Goal: Task Accomplishment & Management: Use online tool/utility

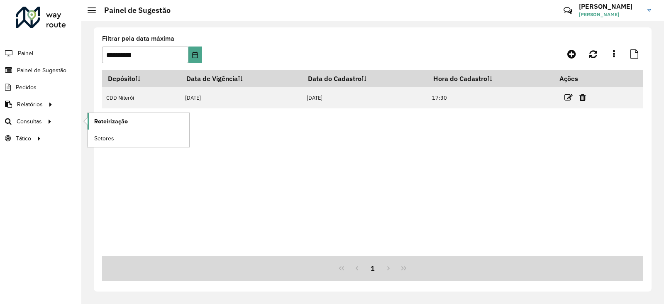
click at [110, 120] on span "Roteirização" at bounding box center [111, 121] width 34 height 9
click at [113, 117] on span "Roteirização" at bounding box center [111, 121] width 34 height 9
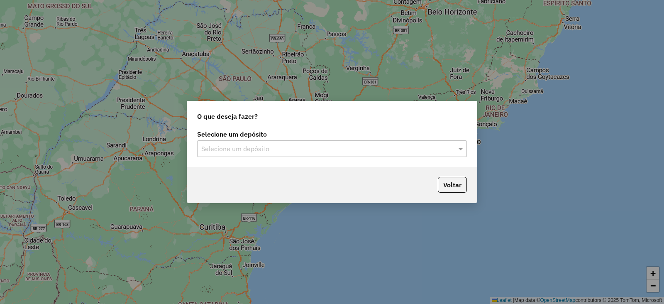
click at [266, 144] on input "text" at bounding box center [323, 149] width 245 height 10
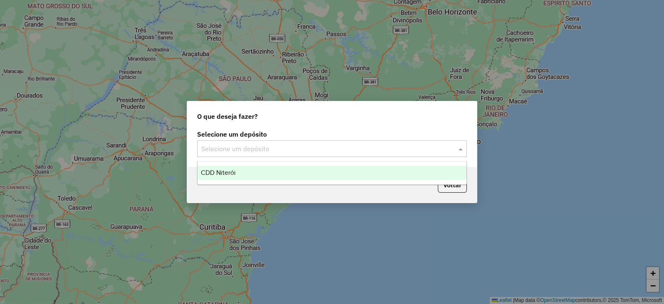
click at [258, 171] on div "CDD Niterói" at bounding box center [332, 173] width 269 height 14
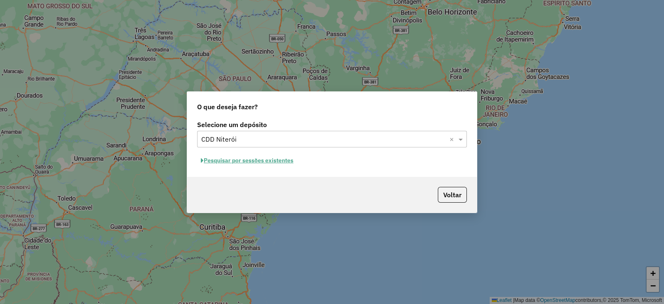
click at [259, 158] on button "Pesquisar por sessões existentes" at bounding box center [247, 160] width 100 height 13
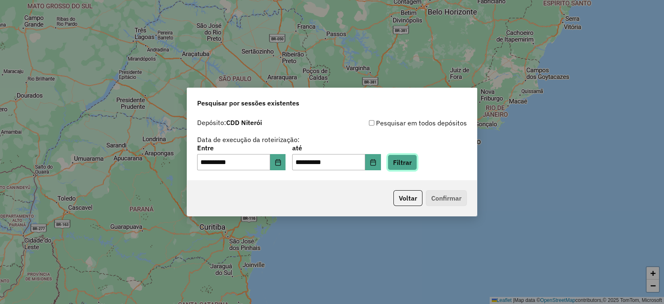
click at [417, 163] on button "Filtrar" at bounding box center [402, 162] width 29 height 16
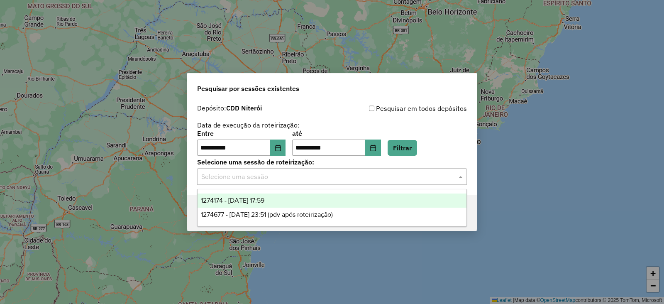
click at [216, 175] on input "text" at bounding box center [323, 177] width 245 height 10
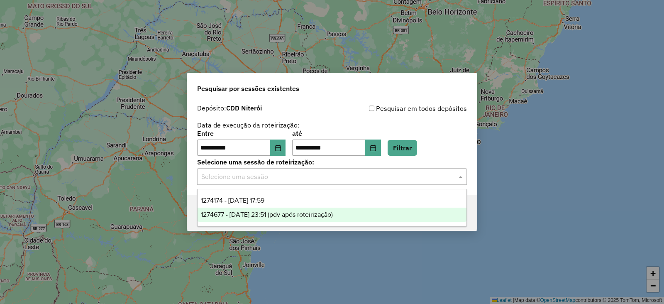
click at [293, 217] on span "1274677 - [DATE] 23:51 (pdv após roteirização)" at bounding box center [267, 214] width 132 height 7
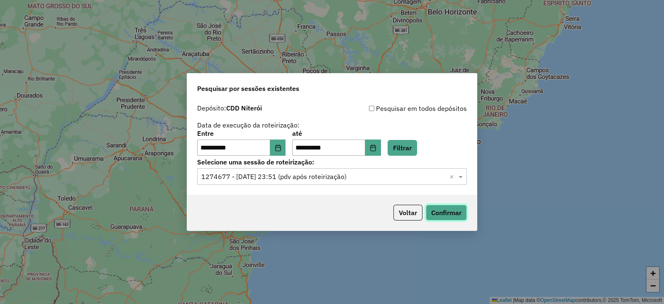
click at [465, 216] on button "Confirmar" at bounding box center [446, 213] width 41 height 16
click at [390, 176] on input "text" at bounding box center [323, 177] width 245 height 10
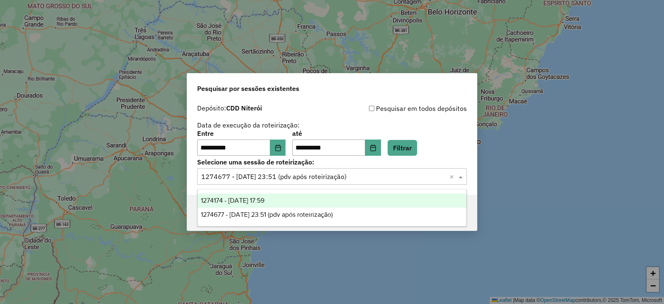
click at [264, 200] on span "1274174 - [DATE] 17:59" at bounding box center [232, 200] width 63 height 7
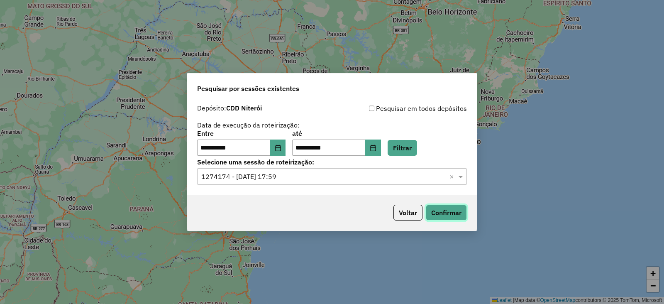
click at [461, 208] on button "Confirmar" at bounding box center [446, 213] width 41 height 16
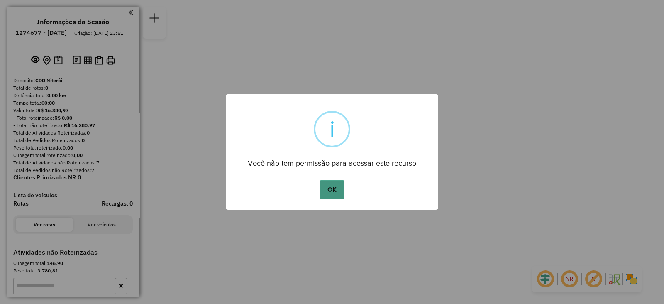
click at [325, 190] on button "OK" at bounding box center [332, 189] width 24 height 19
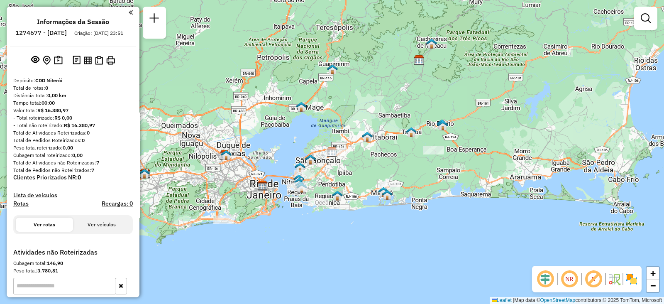
click at [342, 175] on div "Janela de atendimento Grade de atendimento Capacidade Transportadoras Veículos …" at bounding box center [332, 152] width 664 height 304
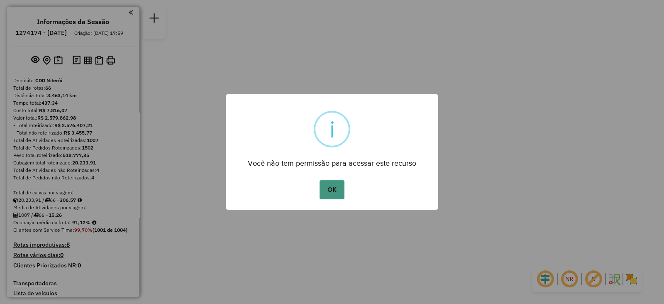
click at [332, 180] on button "OK" at bounding box center [332, 189] width 24 height 19
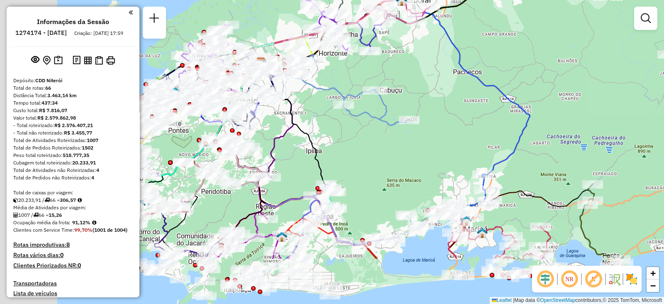
drag, startPoint x: 380, startPoint y: 171, endPoint x: 455, endPoint y: 95, distance: 106.5
click at [455, 95] on div "Janela de atendimento Grade de atendimento Capacidade Transportadoras Veículos …" at bounding box center [332, 152] width 664 height 304
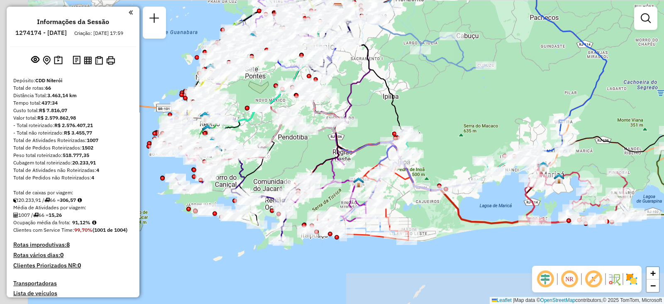
drag, startPoint x: 293, startPoint y: 172, endPoint x: 338, endPoint y: 139, distance: 55.6
click at [338, 139] on icon at bounding box center [315, 100] width 53 height 184
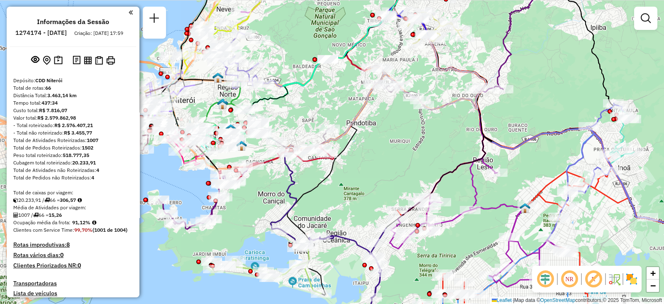
drag, startPoint x: 324, startPoint y: 206, endPoint x: 528, endPoint y: 215, distance: 204.4
click at [528, 215] on div "Janela de atendimento Grade de atendimento Capacidade Transportadoras Veículos …" at bounding box center [332, 152] width 664 height 304
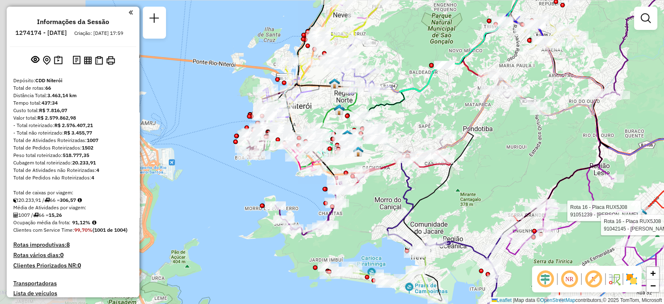
drag, startPoint x: 288, startPoint y: 108, endPoint x: 412, endPoint y: 115, distance: 123.9
click at [412, 115] on div "Rota 16 - Placa RUX5J08 91051239 - CICERO PAULINO Rota 16 - Placa RUX5J08 91042…" at bounding box center [332, 152] width 664 height 304
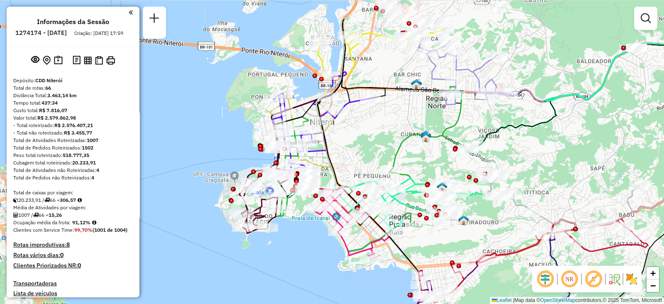
drag, startPoint x: 296, startPoint y: 104, endPoint x: 361, endPoint y: 154, distance: 82.2
click at [361, 154] on div "Rota 16 - Placa RUX5J08 91051239 - CICERO PAULINO Rota 16 - Placa RUX5J08 91042…" at bounding box center [332, 152] width 664 height 304
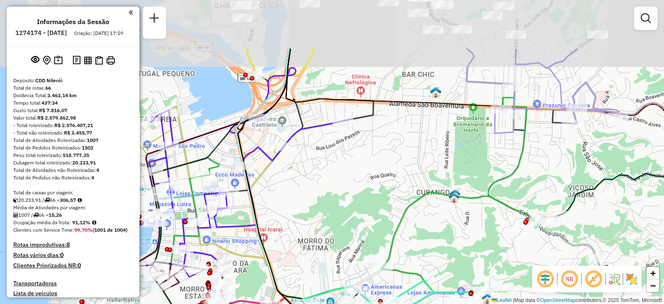
drag, startPoint x: 299, startPoint y: 112, endPoint x: 284, endPoint y: 190, distance: 80.3
click at [284, 190] on div "Rota 16 - Placa RUX5J08 91051239 - CICERO PAULINO Rota 16 - Placa RUX5J08 91042…" at bounding box center [332, 152] width 664 height 304
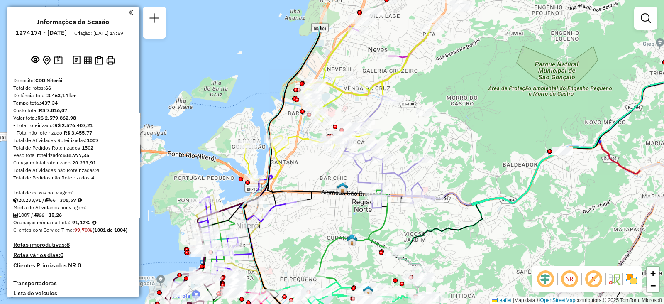
drag, startPoint x: 365, startPoint y: 117, endPoint x: 316, endPoint y: 174, distance: 75.0
click at [316, 174] on div "Rota 16 - Placa RUX5J08 91051239 - CICERO PAULINO Rota 16 - Placa RUX5J08 91042…" at bounding box center [332, 152] width 664 height 304
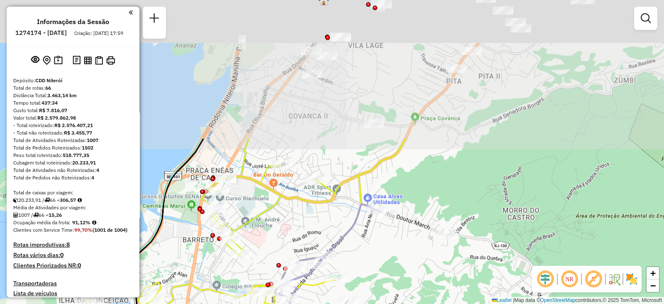
drag, startPoint x: 355, startPoint y: 70, endPoint x: 276, endPoint y: 239, distance: 186.6
click at [276, 239] on div "Rota 16 - Placa RUX5J08 91051239 - CICERO PAULINO Rota 16 - Placa RUX5J08 91042…" at bounding box center [332, 152] width 664 height 304
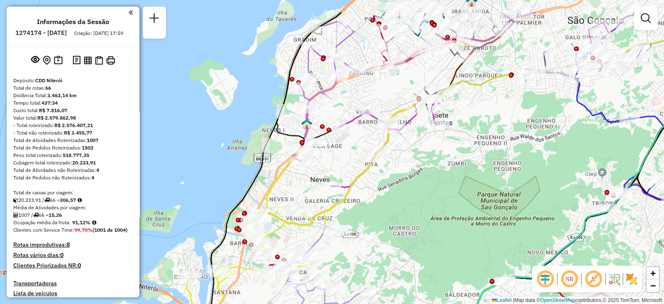
drag, startPoint x: 332, startPoint y: 156, endPoint x: 320, endPoint y: 189, distance: 35.1
click at [320, 189] on div "Rota 16 - Placa RUX5J08 91051239 - CICERO PAULINO Rota 16 - Placa RUX5J08 91042…" at bounding box center [332, 152] width 664 height 304
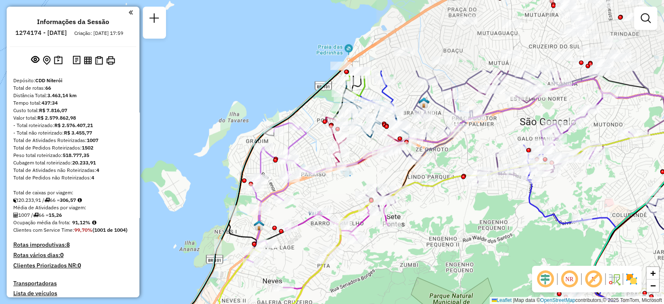
drag, startPoint x: 405, startPoint y: 123, endPoint x: 360, endPoint y: 216, distance: 103.2
click at [357, 224] on icon at bounding box center [335, 243] width 105 height 89
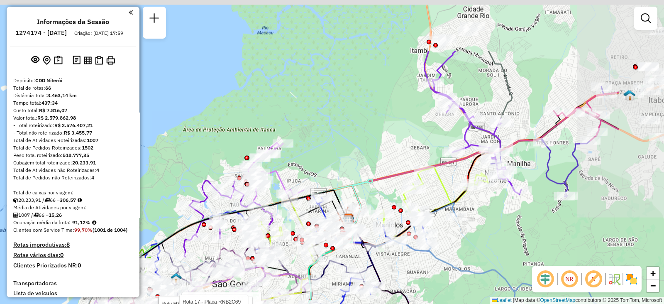
drag, startPoint x: 458, startPoint y: 88, endPoint x: 347, endPoint y: 169, distance: 137.5
click at [347, 169] on div "Rota 16 - Placa RUX5J08 91051239 - CICERO PAULINO Rota 16 - Placa RUX5J08 91042…" at bounding box center [332, 152] width 664 height 304
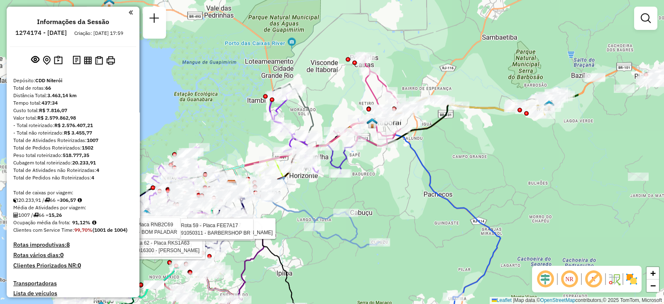
drag, startPoint x: 493, startPoint y: 103, endPoint x: 341, endPoint y: 107, distance: 151.5
click at [341, 107] on div "Rota 16 - Placa RUX5J08 91051239 - CICERO PAULINO Rota 16 - Placa RUX5J08 91042…" at bounding box center [332, 152] width 664 height 304
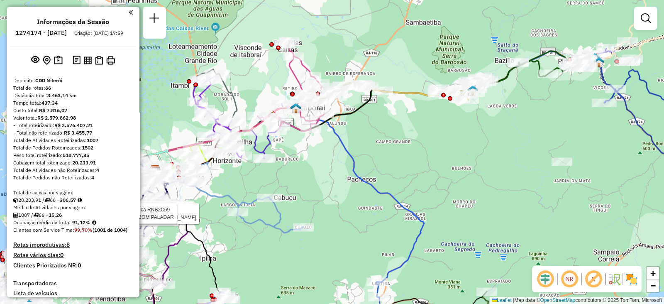
drag, startPoint x: 479, startPoint y: 111, endPoint x: 455, endPoint y: 115, distance: 24.4
click at [455, 115] on div "Rota 16 - Placa RUX5J08 91051239 - CICERO PAULINO Rota 16 - Placa RUX5J08 91042…" at bounding box center [332, 152] width 664 height 304
select select "**********"
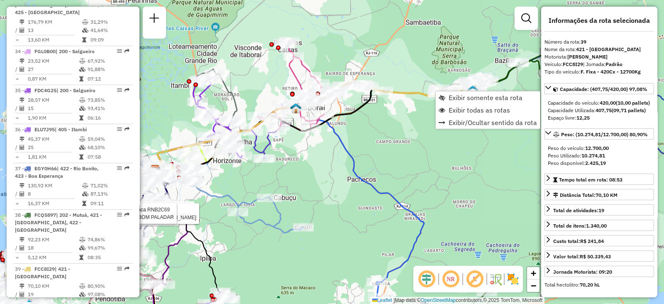
scroll to position [2005, 0]
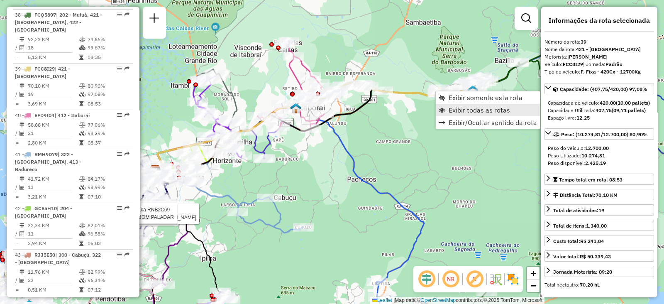
click at [457, 113] on span "Exibir todas as rotas" at bounding box center [479, 110] width 61 height 7
click at [471, 102] on span "Exibir somente esta rota" at bounding box center [486, 98] width 74 height 7
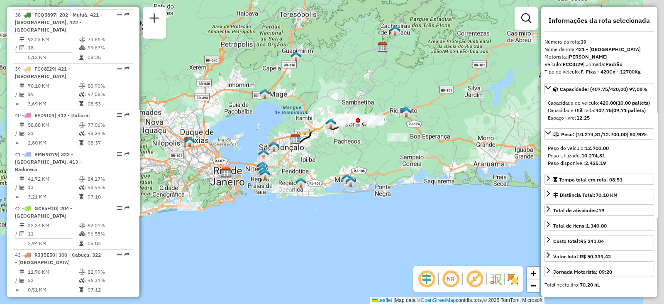
drag, startPoint x: 465, startPoint y: 160, endPoint x: 359, endPoint y: 157, distance: 105.9
click at [359, 157] on div "Janela de atendimento Grade de atendimento Capacidade Transportadoras Veículos …" at bounding box center [332, 152] width 664 height 304
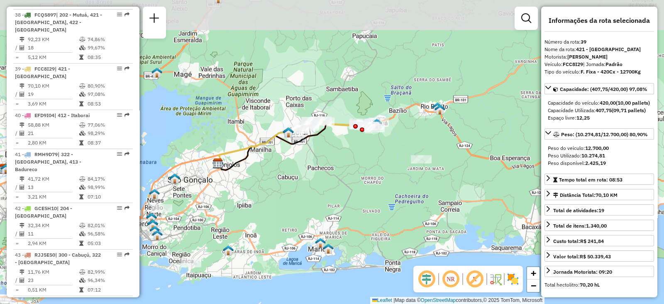
drag, startPoint x: 352, startPoint y: 80, endPoint x: 335, endPoint y: 150, distance: 72.2
click at [335, 150] on div "Janela de atendimento Grade de atendimento Capacidade Transportadoras Veículos …" at bounding box center [332, 152] width 664 height 304
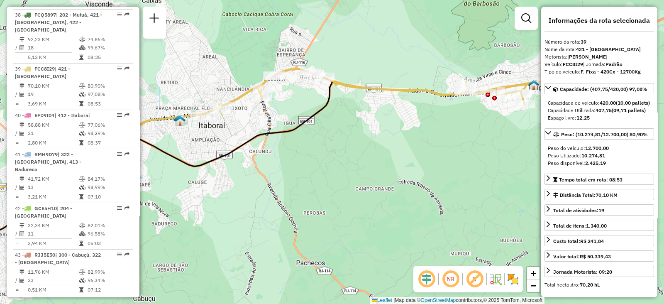
drag, startPoint x: 320, startPoint y: 128, endPoint x: 342, endPoint y: 157, distance: 36.6
click at [342, 157] on div "Janela de atendimento Grade de atendimento Capacidade Transportadoras Veículos …" at bounding box center [332, 152] width 664 height 304
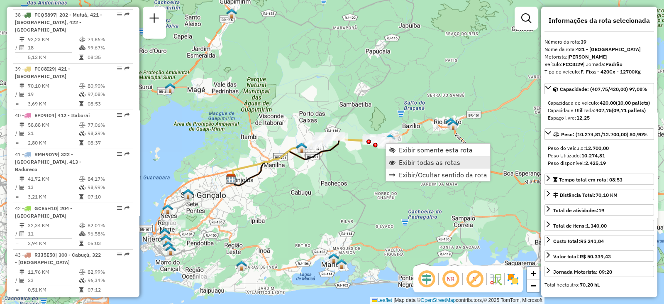
click at [403, 161] on span "Exibir todas as rotas" at bounding box center [429, 162] width 61 height 7
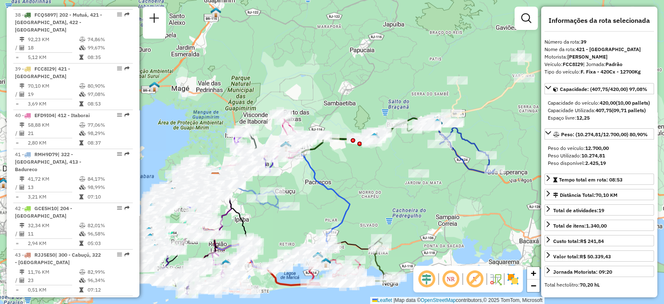
drag, startPoint x: 367, startPoint y: 166, endPoint x: 351, endPoint y: 164, distance: 15.9
click at [351, 164] on div "Janela de atendimento Grade de atendimento Capacidade Transportadoras Veículos …" at bounding box center [332, 152] width 664 height 304
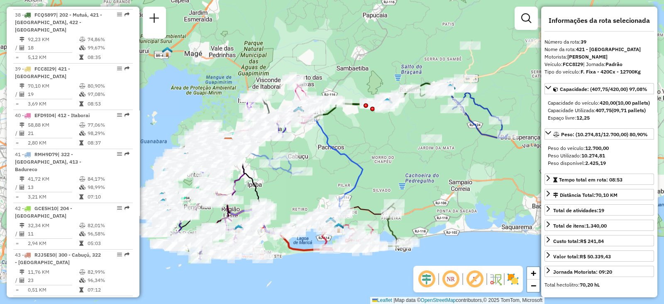
drag, startPoint x: 326, startPoint y: 166, endPoint x: 338, endPoint y: 131, distance: 37.0
click at [338, 131] on div "Janela de atendimento Grade de atendimento Capacidade Transportadoras Veículos …" at bounding box center [332, 152] width 664 height 304
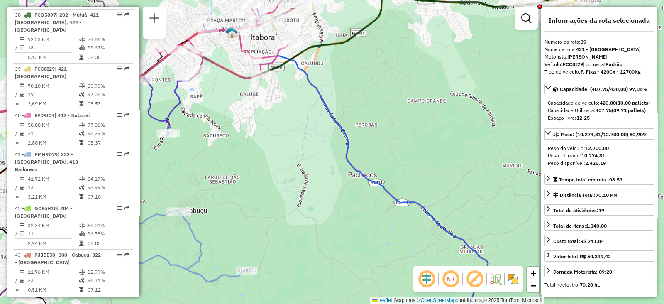
drag, startPoint x: 239, startPoint y: 126, endPoint x: 314, endPoint y: 83, distance: 86.6
click at [314, 83] on div "Janela de atendimento Grade de atendimento Capacidade Transportadoras Veículos …" at bounding box center [332, 152] width 664 height 304
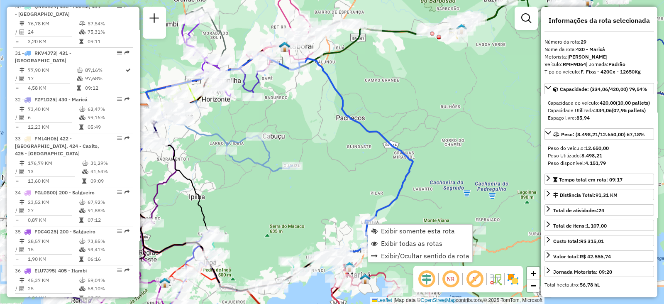
scroll to position [1579, 0]
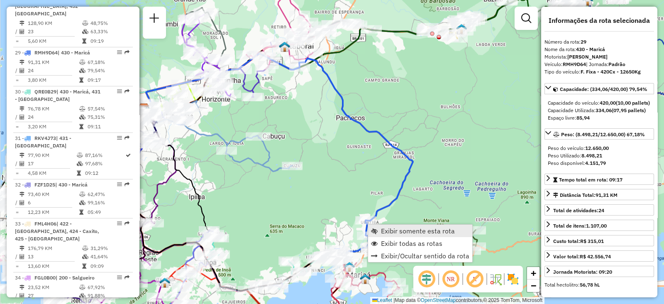
click at [390, 229] on span "Exibir somente esta rota" at bounding box center [418, 230] width 74 height 7
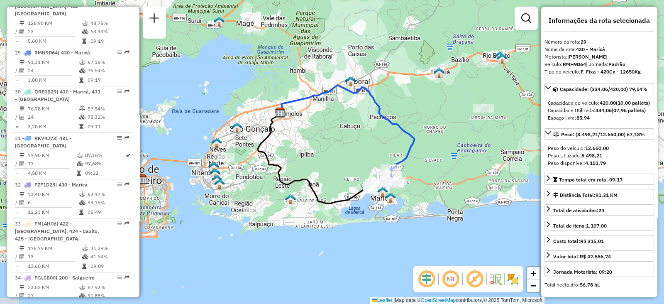
drag, startPoint x: 388, startPoint y: 177, endPoint x: 364, endPoint y: 156, distance: 31.7
click at [364, 156] on div "Janela de atendimento Grade de atendimento Capacidade Transportadoras Veículos …" at bounding box center [332, 152] width 664 height 304
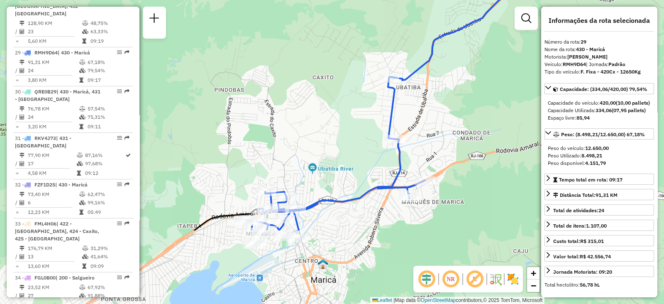
drag, startPoint x: 374, startPoint y: 217, endPoint x: 351, endPoint y: 113, distance: 106.2
click at [351, 113] on div "Janela de atendimento Grade de atendimento Capacidade Transportadoras Veículos …" at bounding box center [332, 152] width 664 height 304
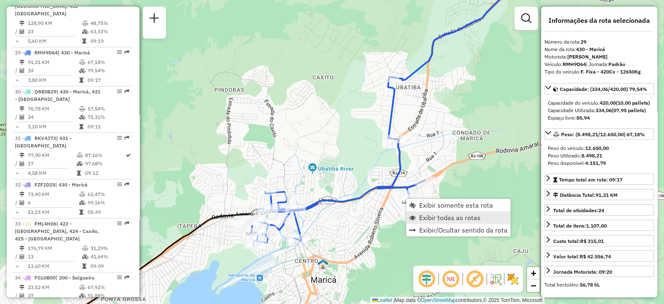
click at [432, 217] on span "Exibir todas as rotas" at bounding box center [449, 217] width 61 height 7
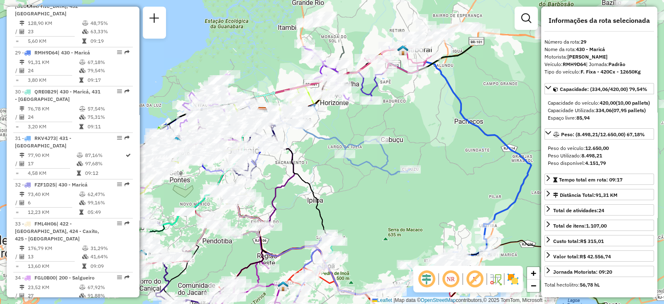
drag, startPoint x: 249, startPoint y: 151, endPoint x: 422, endPoint y: 228, distance: 189.5
click at [422, 228] on div "Janela de atendimento Grade de atendimento Capacidade Transportadoras Veículos …" at bounding box center [332, 152] width 664 height 304
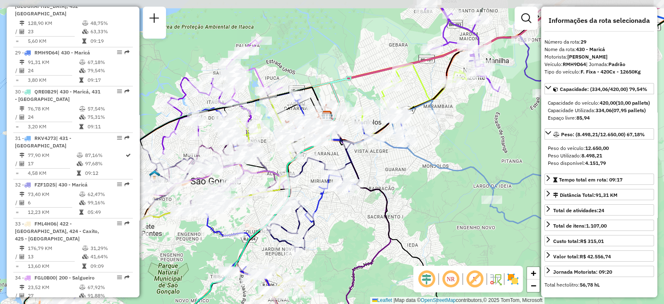
drag, startPoint x: 312, startPoint y: 135, endPoint x: 376, endPoint y: 173, distance: 74.4
click at [376, 173] on div "Janela de atendimento Grade de atendimento Capacidade Transportadoras Veículos …" at bounding box center [332, 152] width 664 height 304
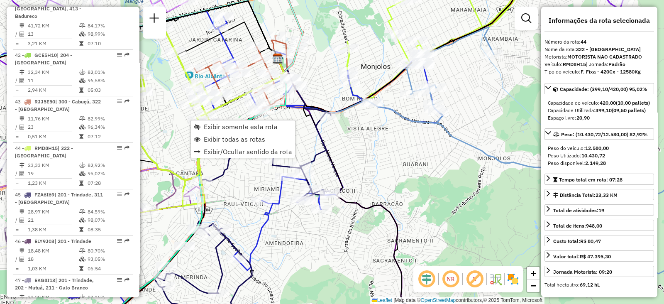
scroll to position [2222, 0]
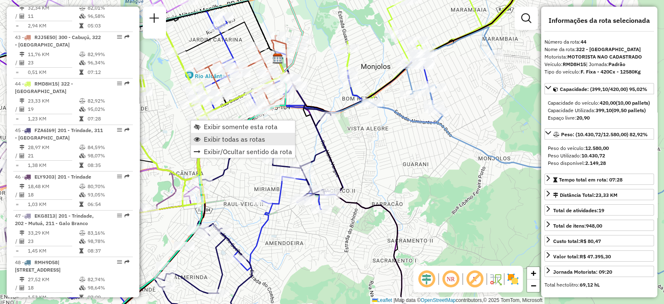
click at [217, 137] on span "Exibir todas as rotas" at bounding box center [234, 139] width 61 height 7
click at [232, 127] on span "Exibir somente esta rota" at bounding box center [261, 128] width 74 height 7
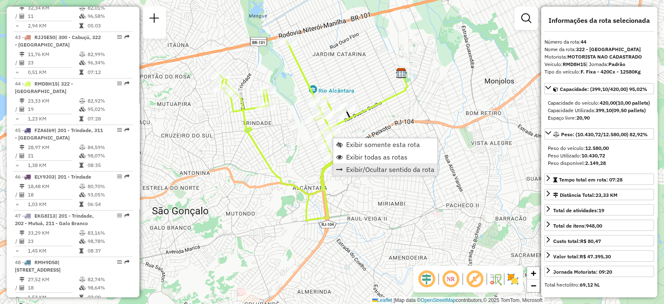
click at [393, 171] on span "Exibir/Ocultar sentido da rota" at bounding box center [390, 169] width 88 height 7
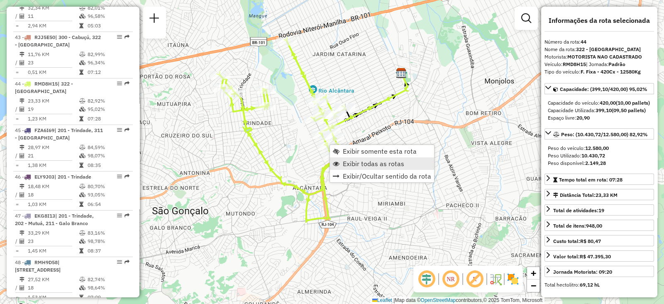
click at [353, 167] on span "Exibir todas as rotas" at bounding box center [373, 163] width 61 height 7
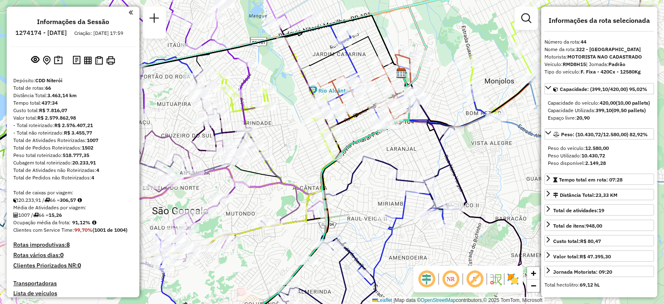
select select "**********"
